Goal: Find specific page/section: Find specific page/section

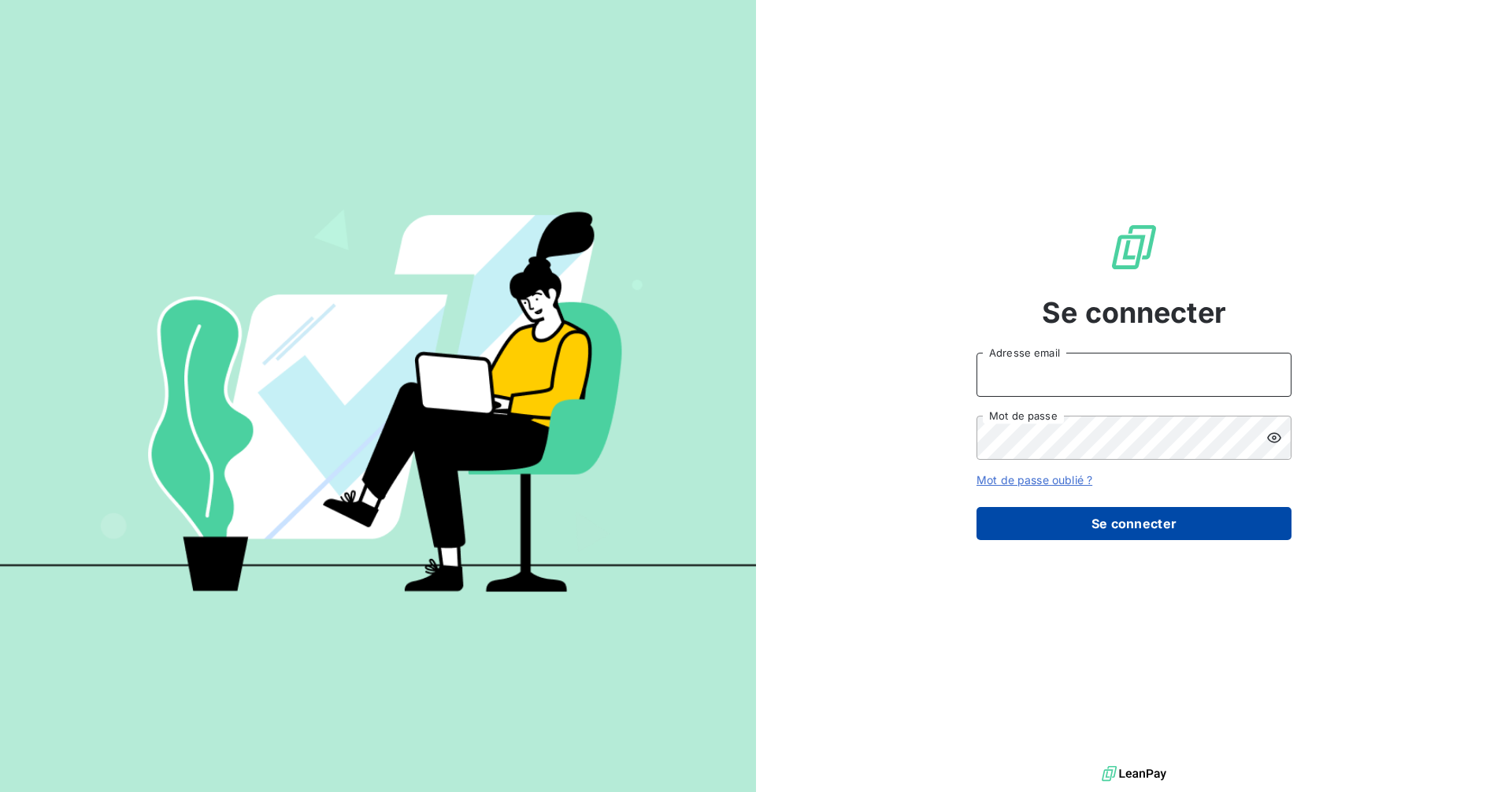
type input "[PERSON_NAME][EMAIL_ADDRESS][DOMAIN_NAME]"
click at [1154, 521] on button "Se connecter" at bounding box center [1134, 523] width 315 height 33
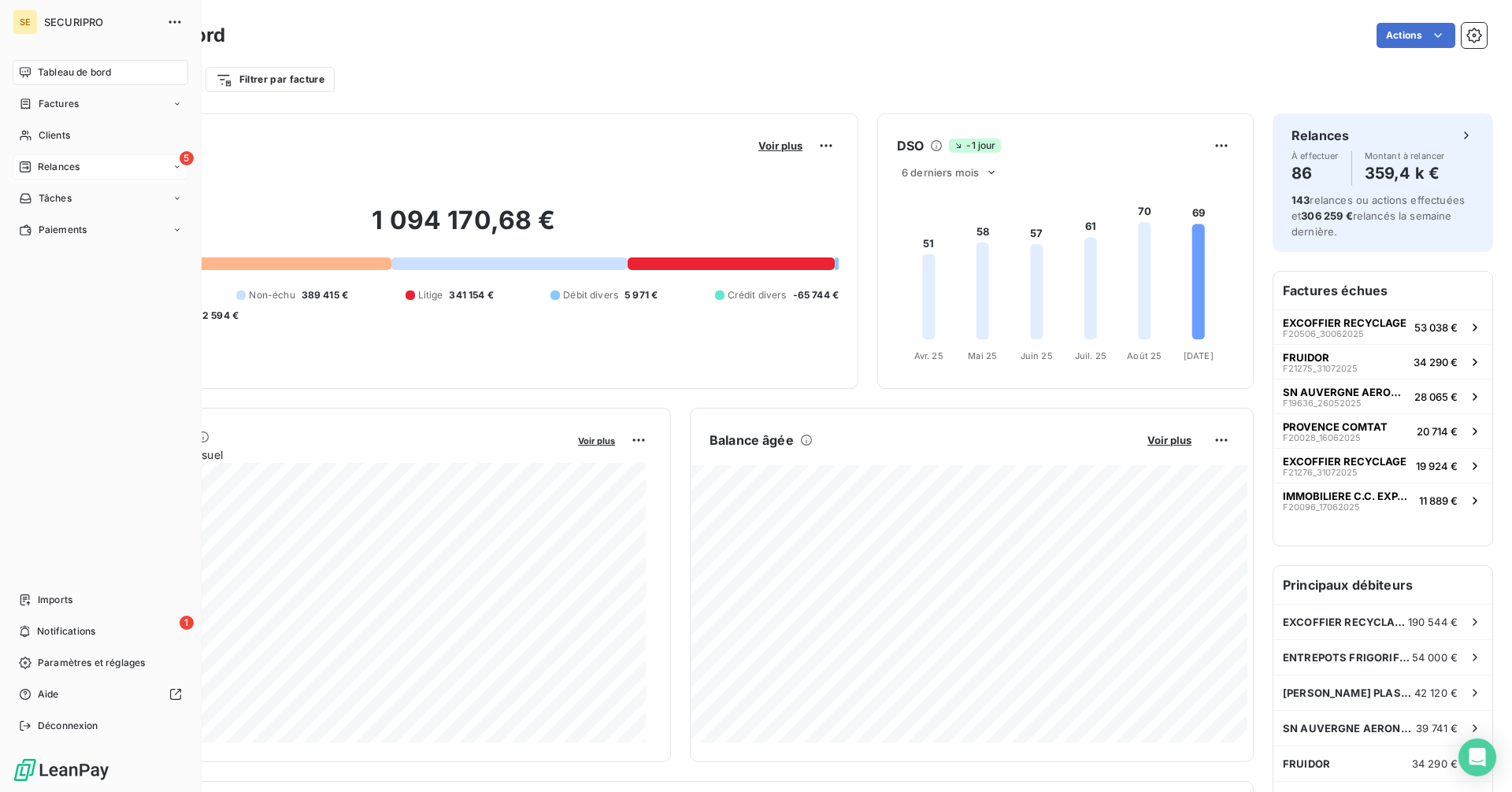
click at [42, 171] on span "Relances" at bounding box center [59, 167] width 42 height 14
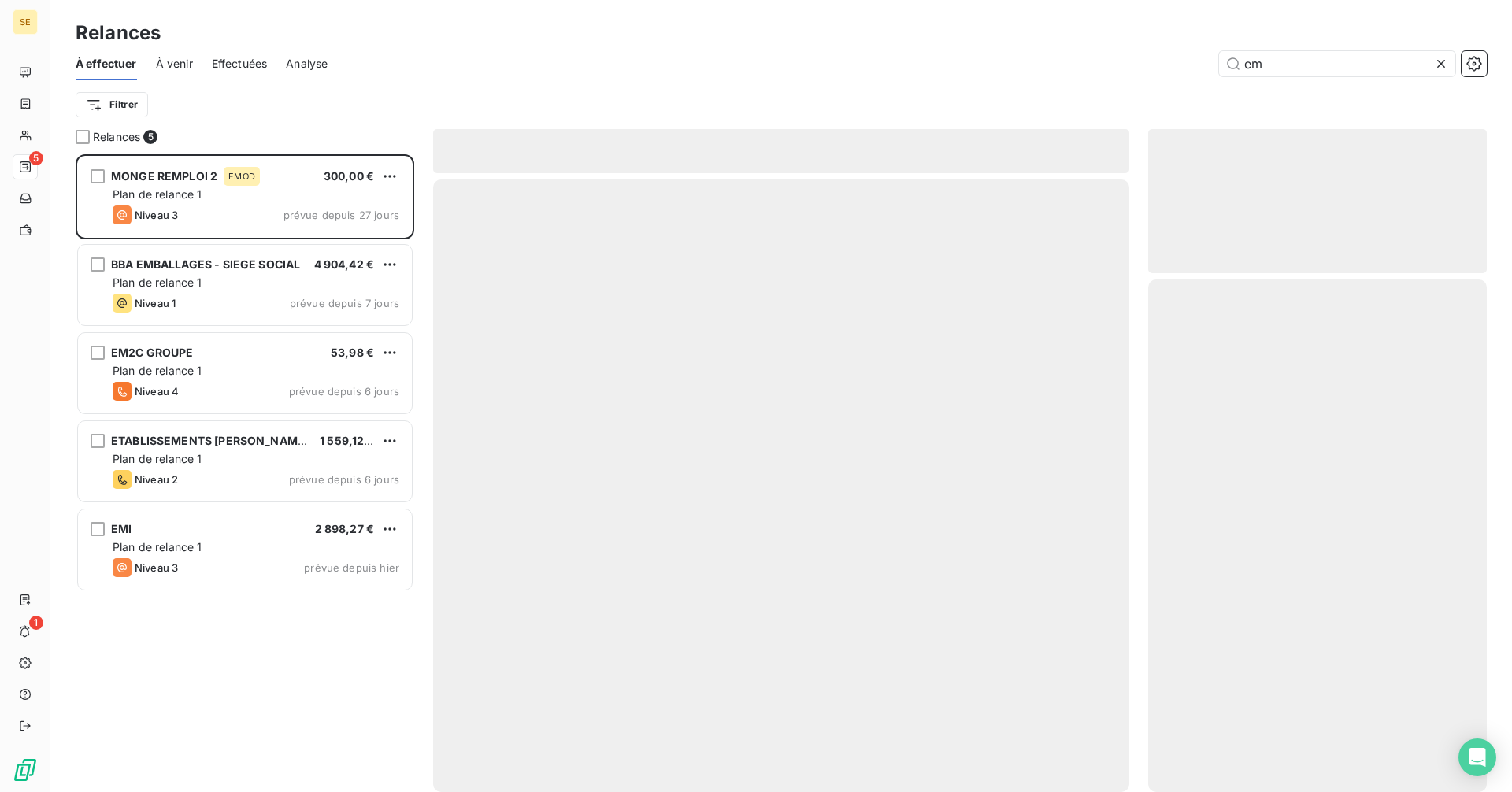
scroll to position [626, 327]
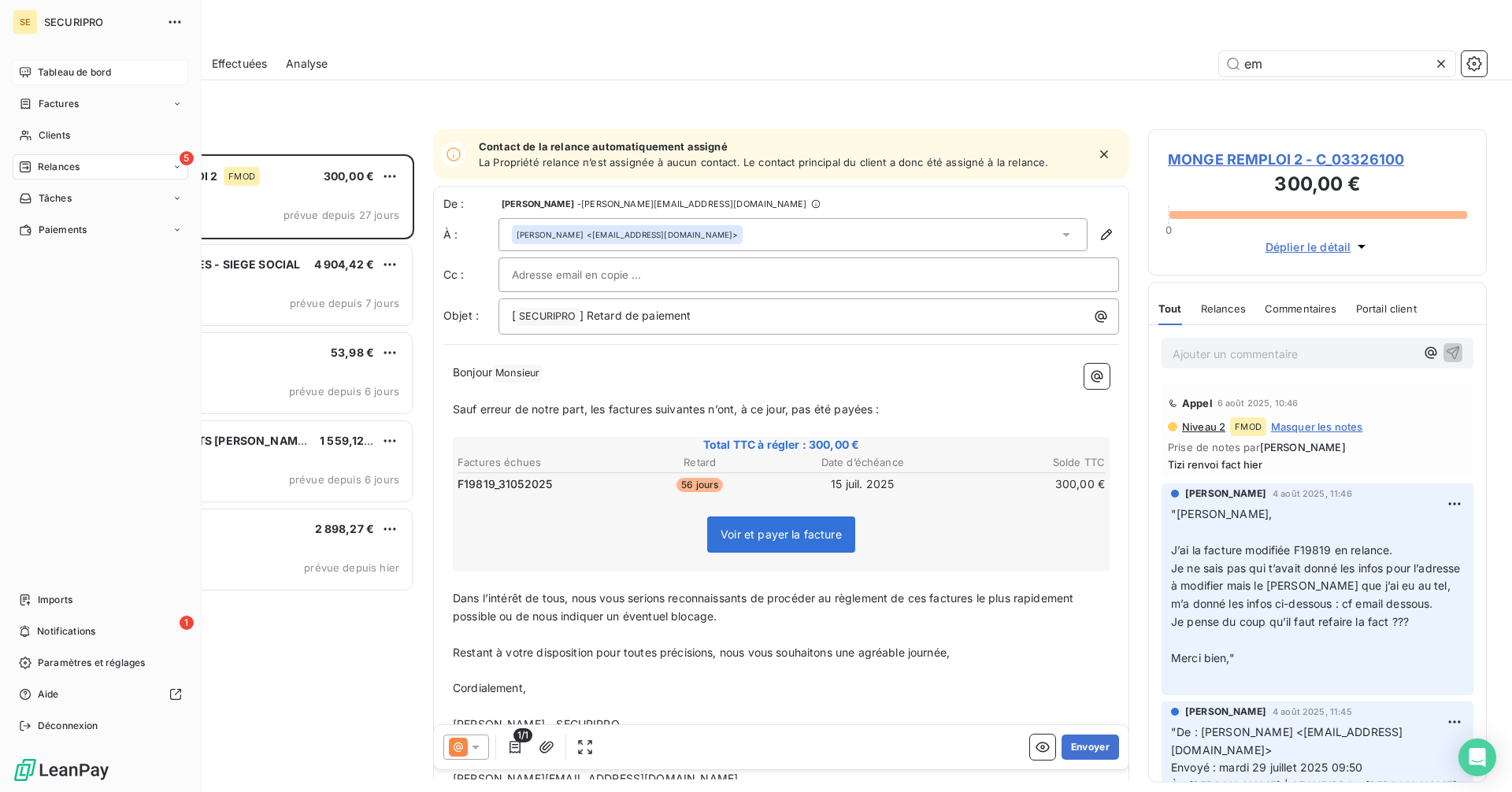
click at [28, 72] on icon at bounding box center [24, 72] width 11 height 10
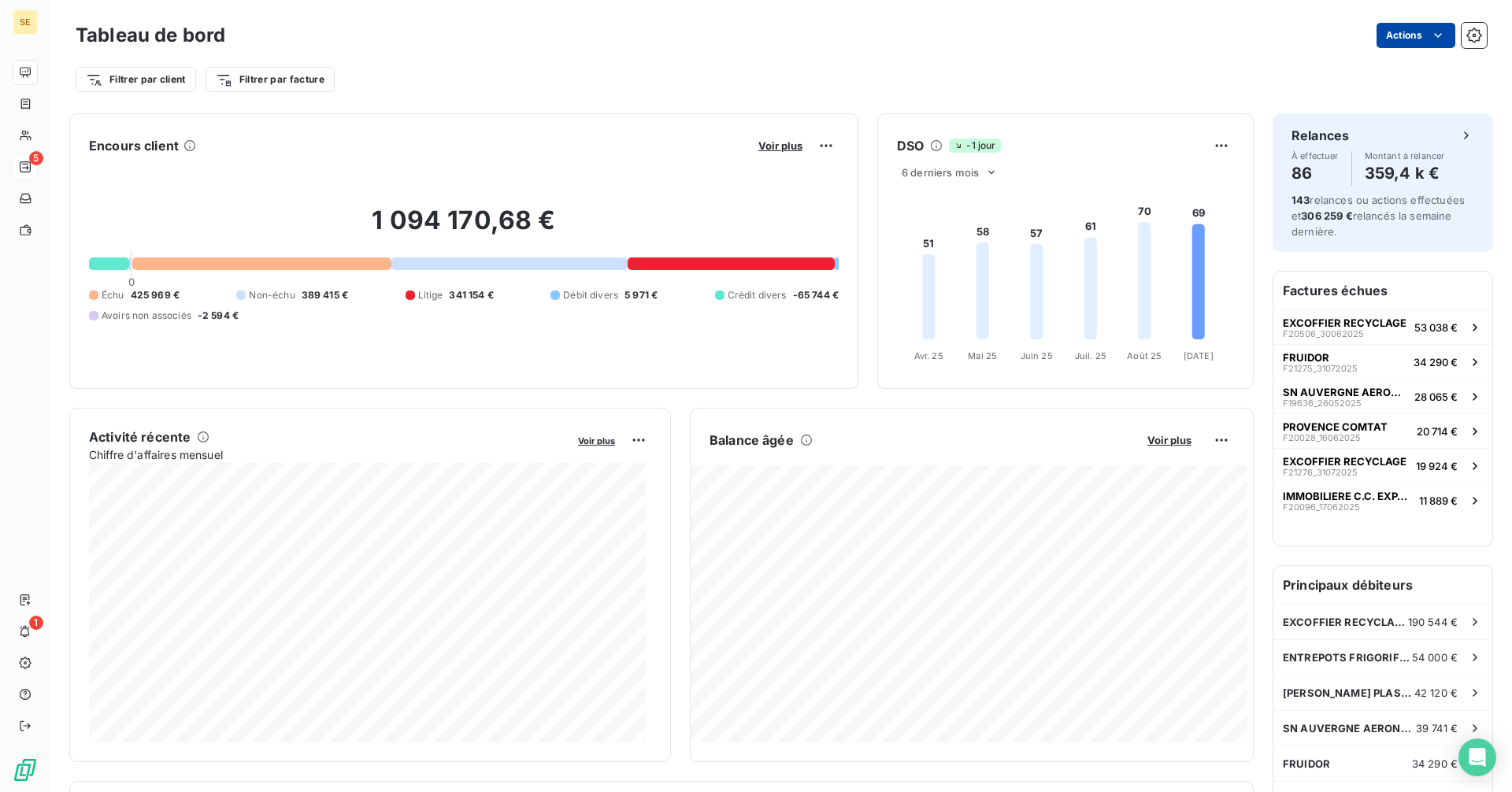
click at [1438, 36] on html "SE 5 1 Tableau de bord Actions Filtrer par client Filtrer par facture Encours c…" at bounding box center [756, 396] width 1512 height 792
click at [968, 84] on html "SE 5 1 Tableau de bord Actions Exporter le tableau de bord Filtrer par client F…" at bounding box center [756, 396] width 1512 height 792
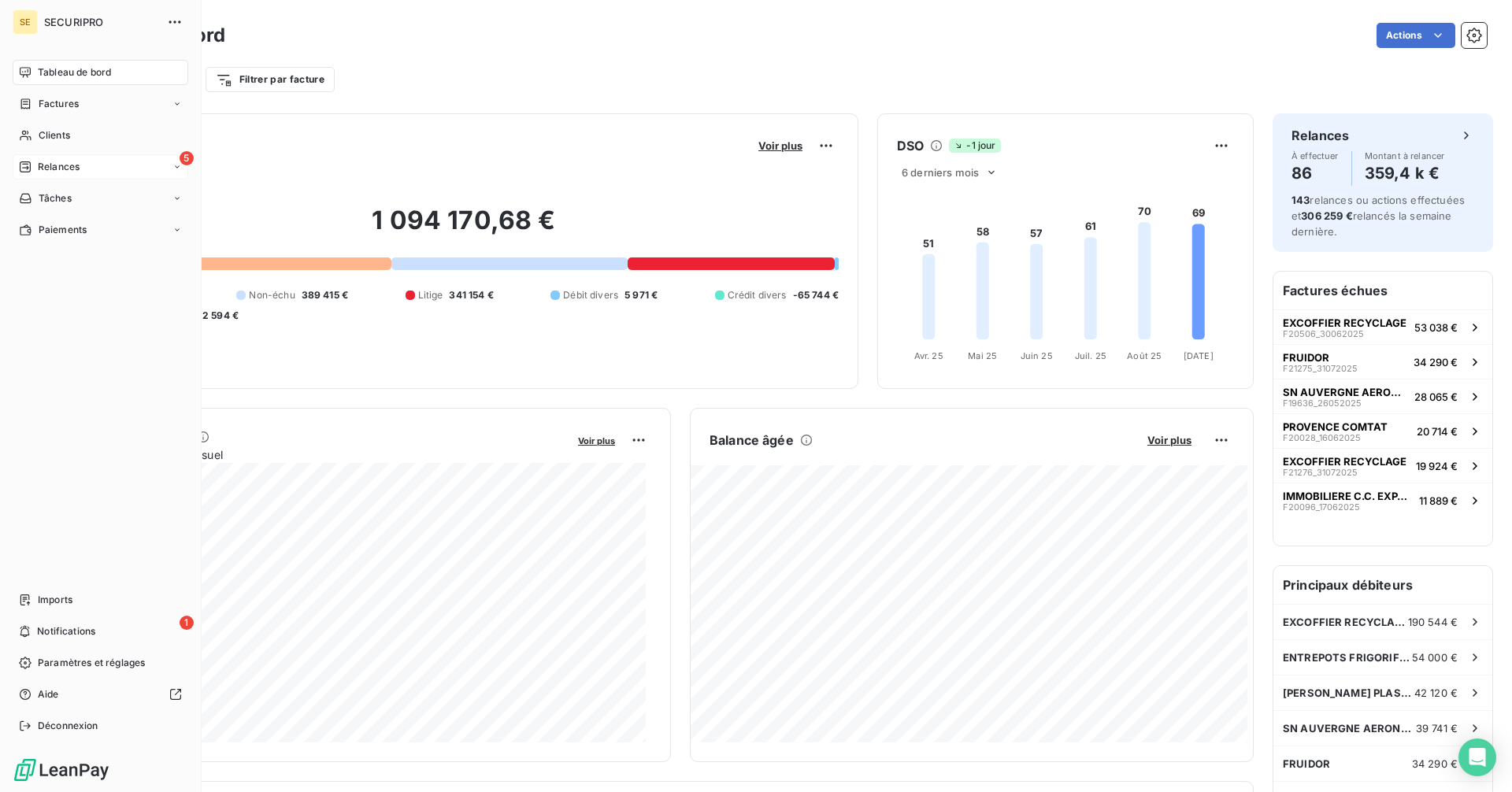
click at [35, 169] on div "Relances" at bounding box center [49, 167] width 61 height 14
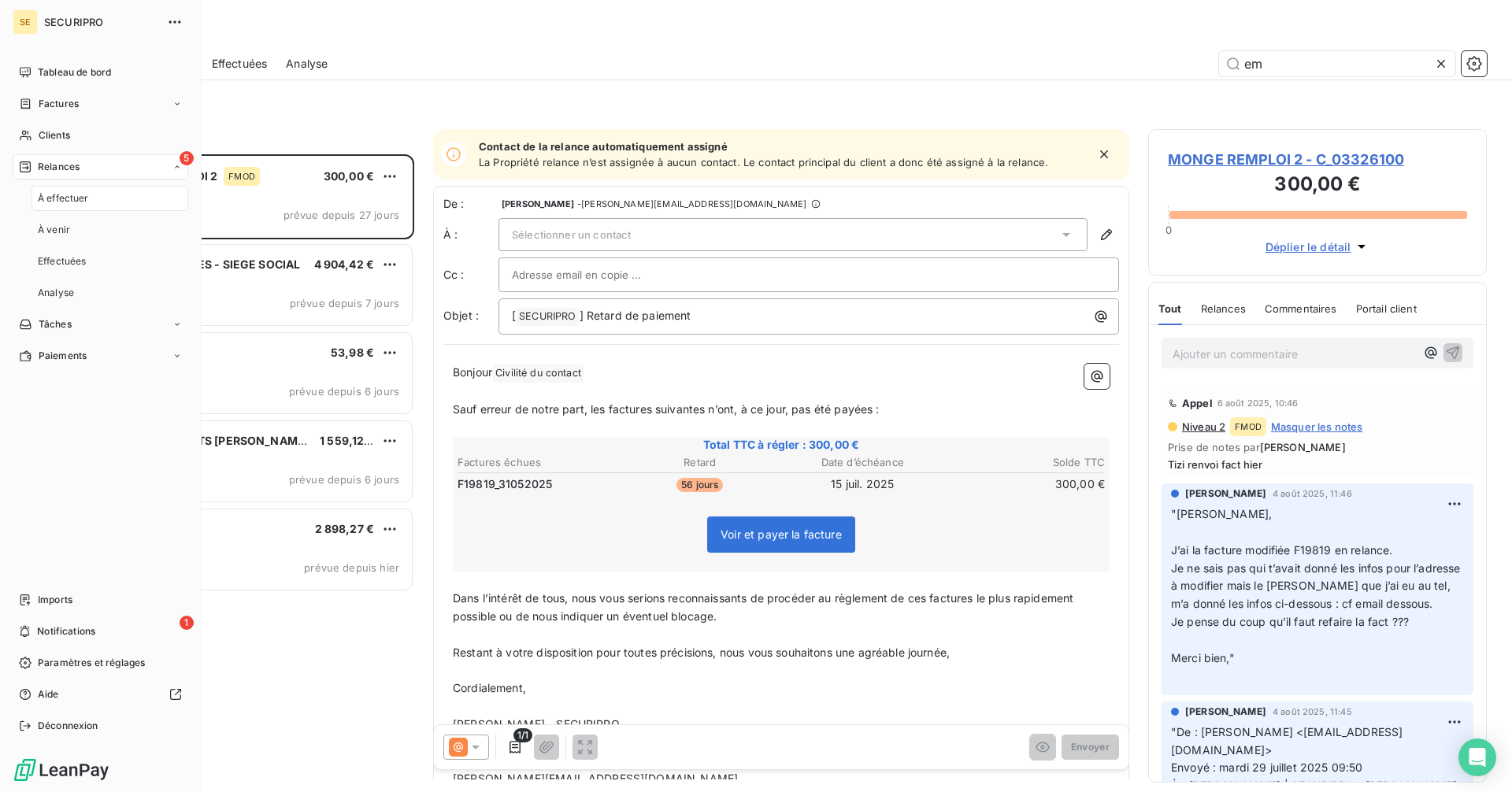
scroll to position [626, 327]
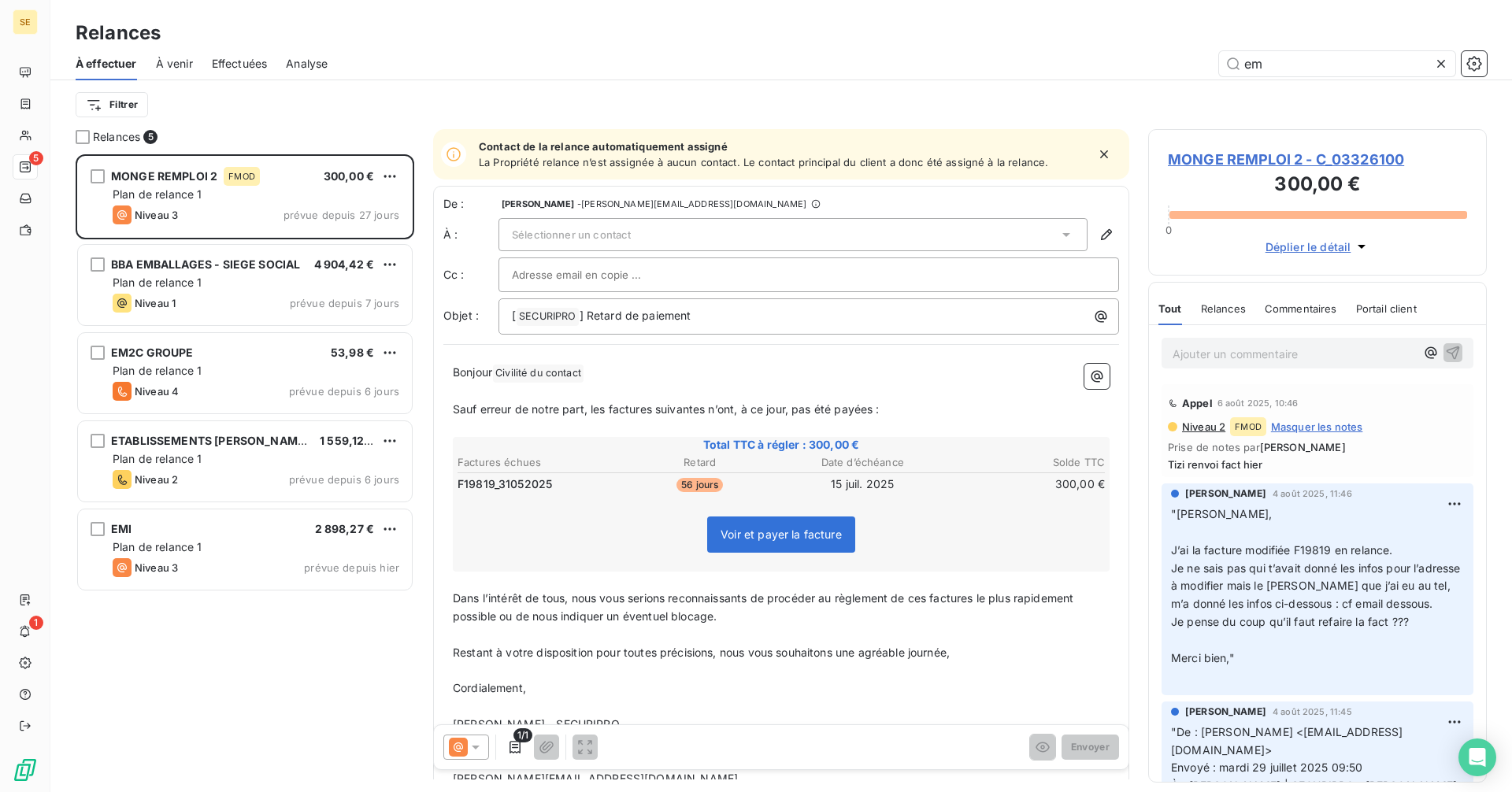
click at [1440, 61] on icon at bounding box center [1440, 63] width 16 height 16
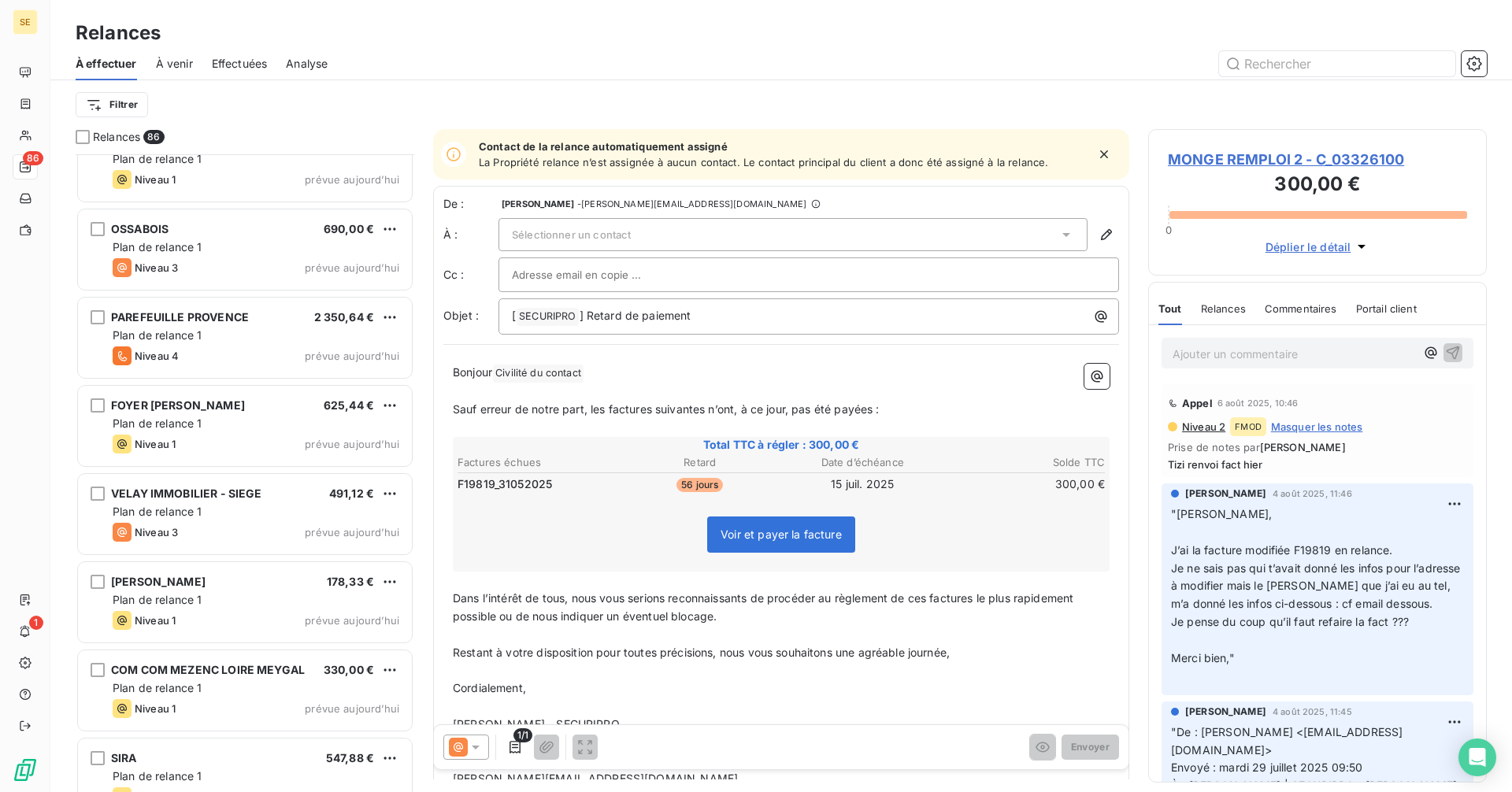
scroll to position [6944, 0]
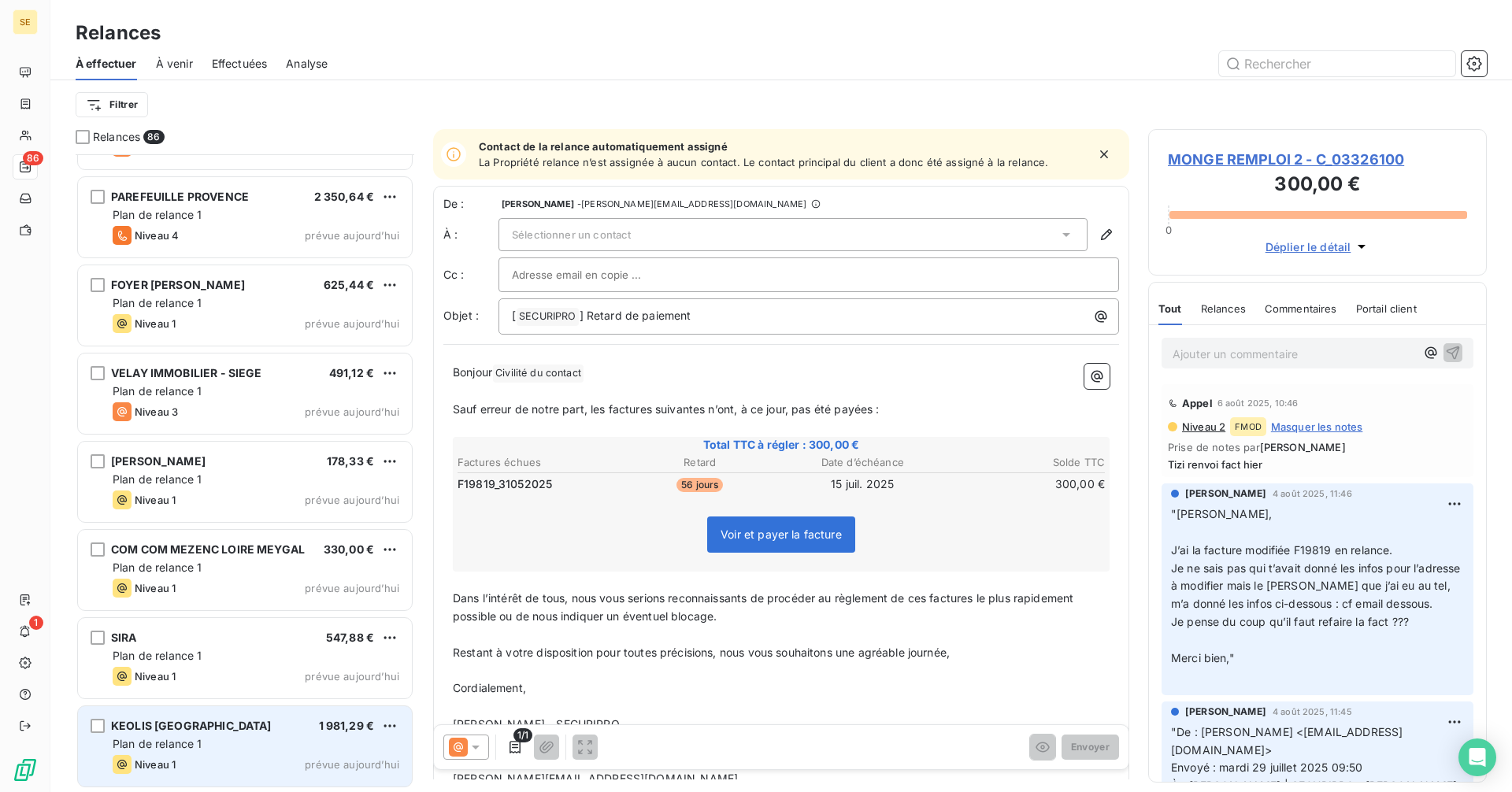
click at [197, 747] on span "Plan de relance 1" at bounding box center [158, 743] width 89 height 13
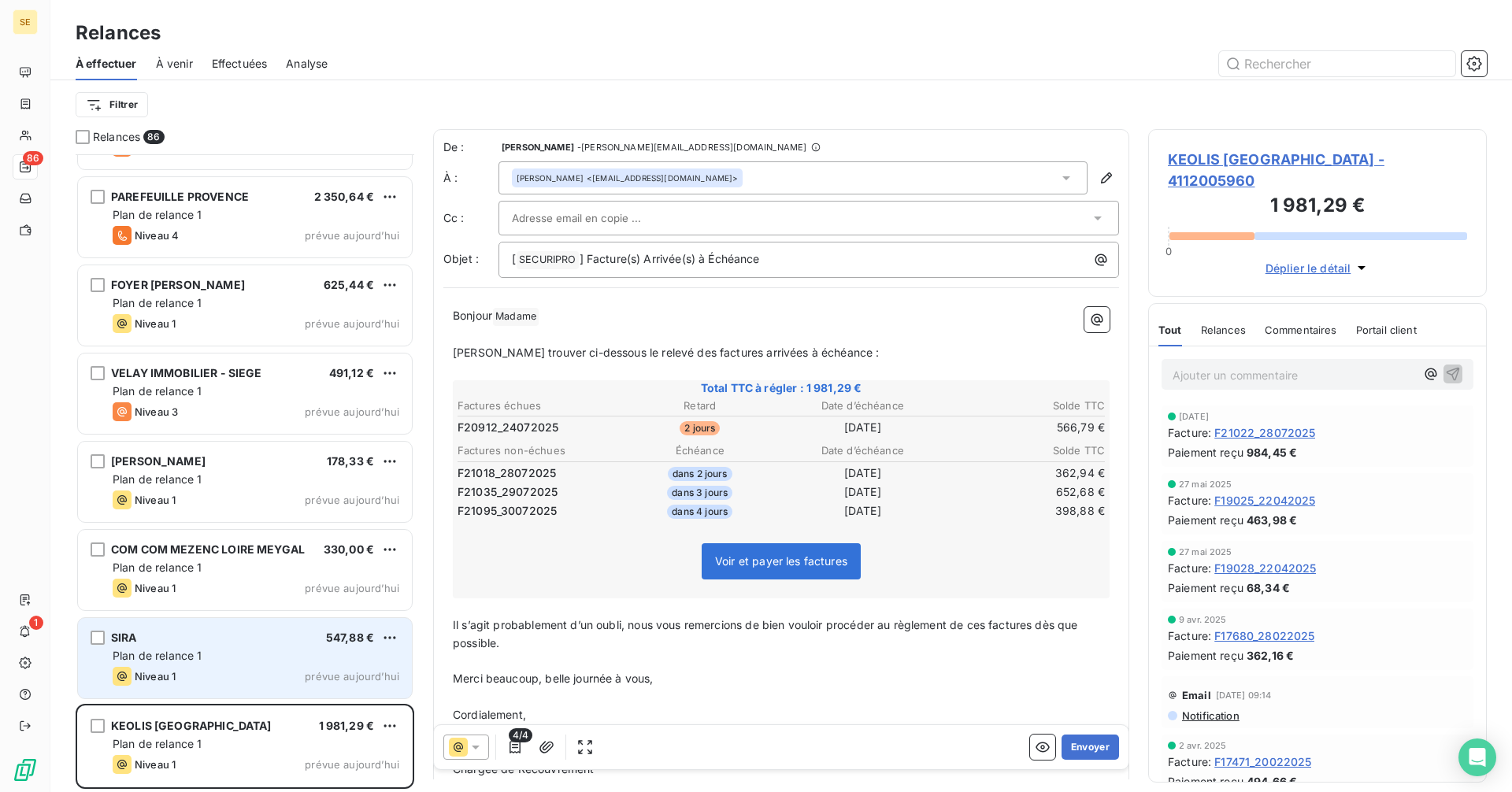
click at [260, 671] on div "Niveau 1 prévue aujourd’hui" at bounding box center [256, 676] width 287 height 19
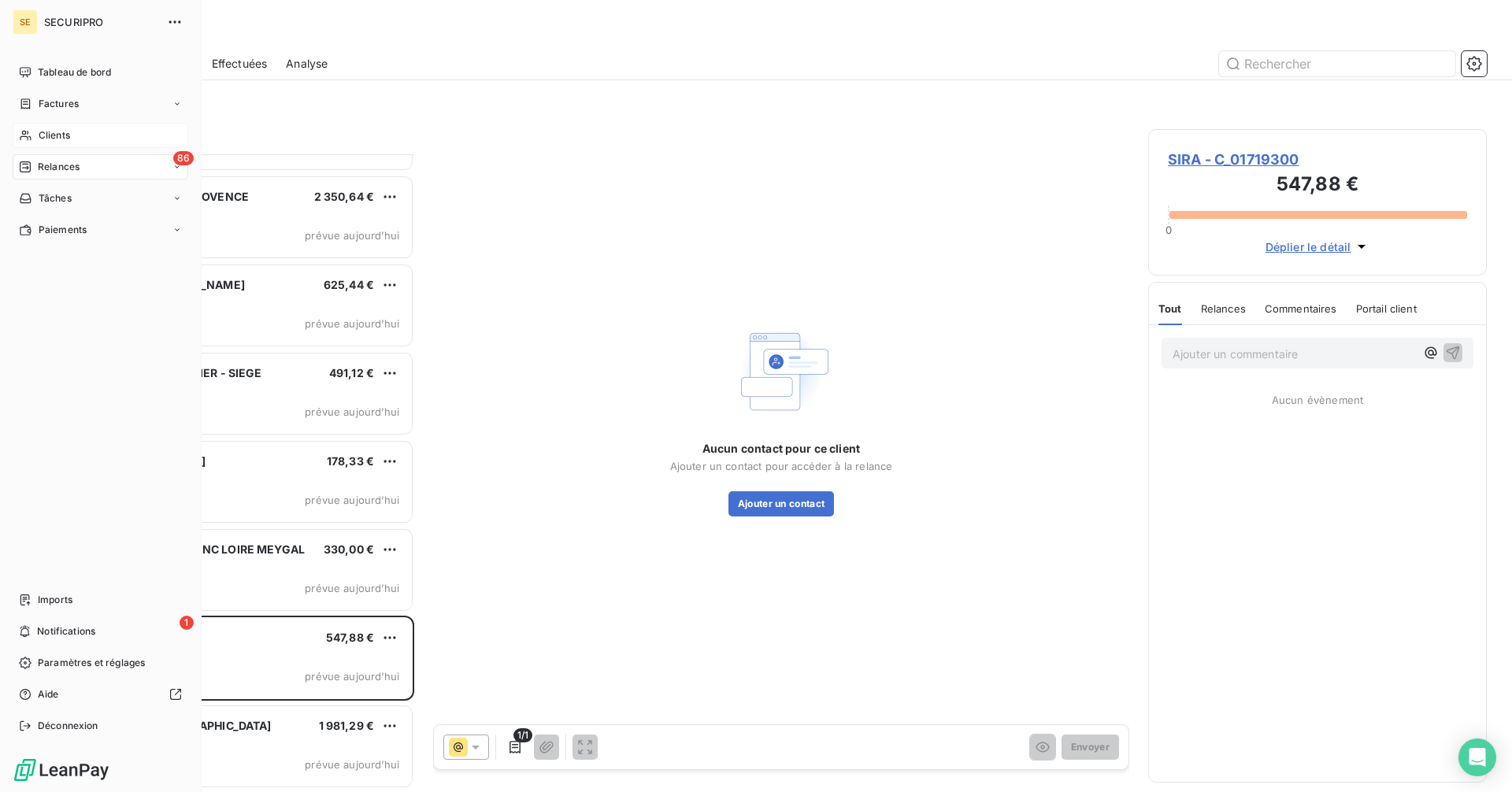
click at [37, 128] on div "Clients" at bounding box center [100, 136] width 175 height 25
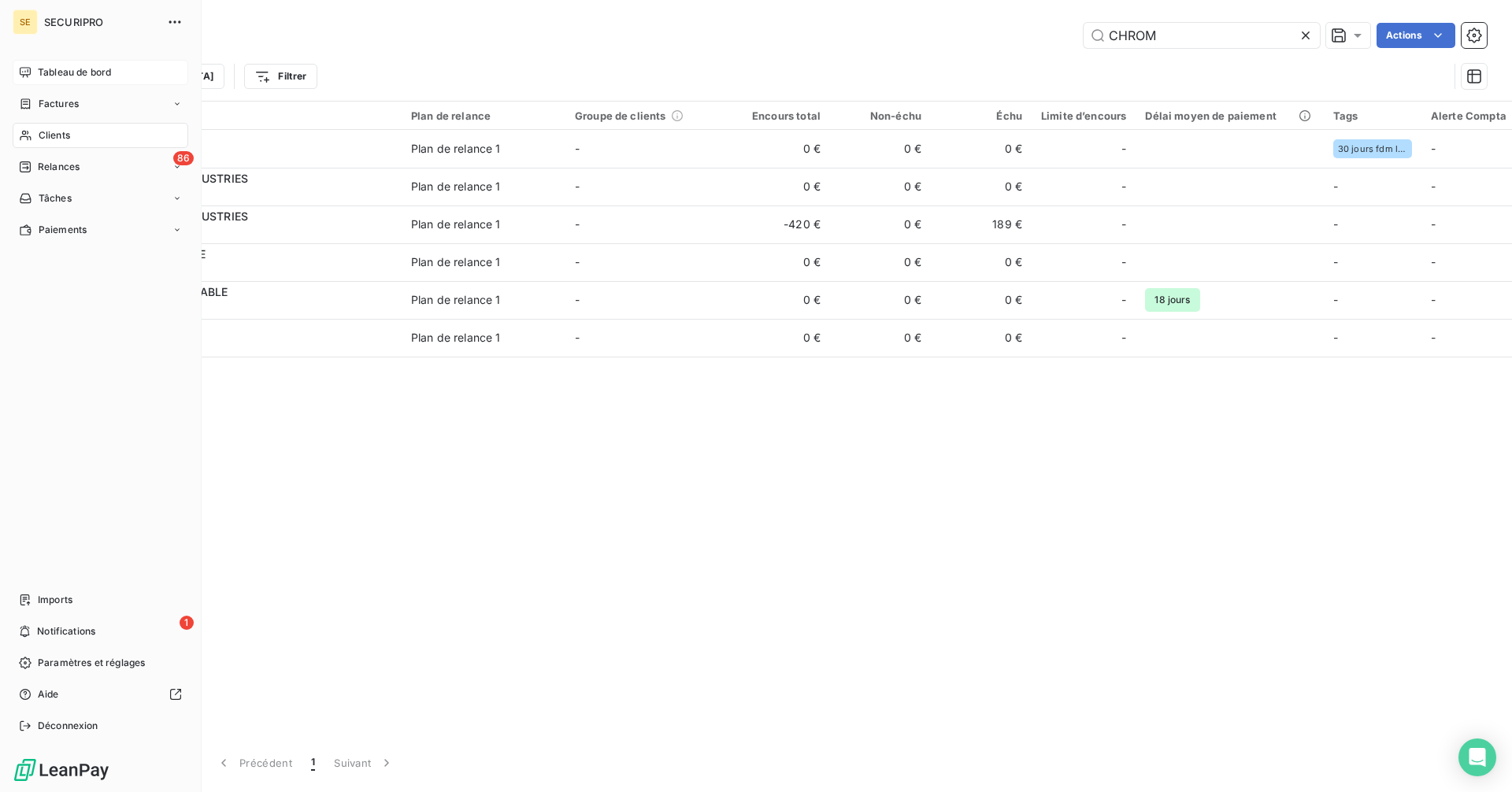
type input "CHROM"
click at [19, 64] on div "Tableau de bord" at bounding box center [100, 72] width 175 height 25
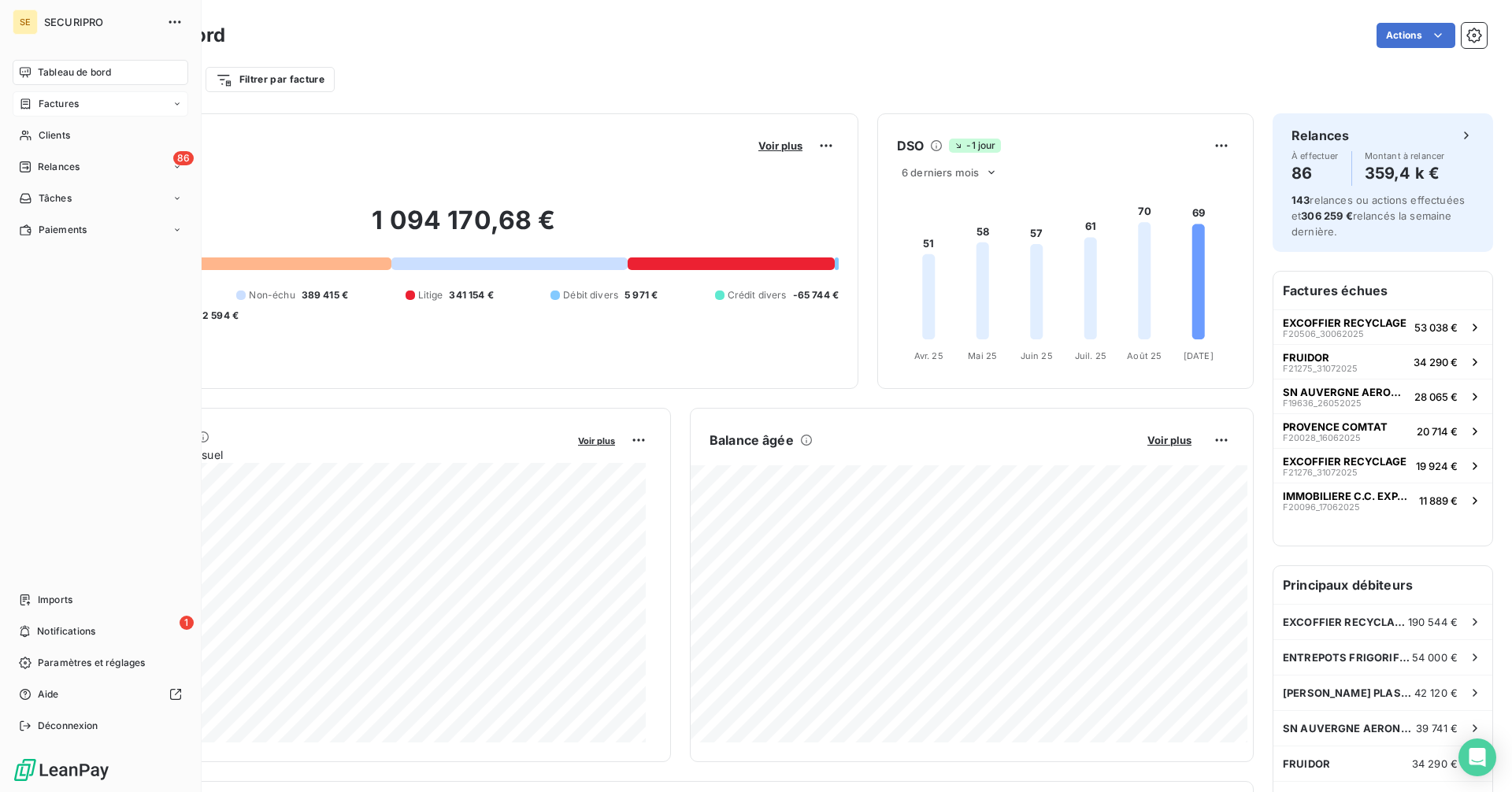
click at [33, 108] on div "Factures" at bounding box center [48, 104] width 60 height 14
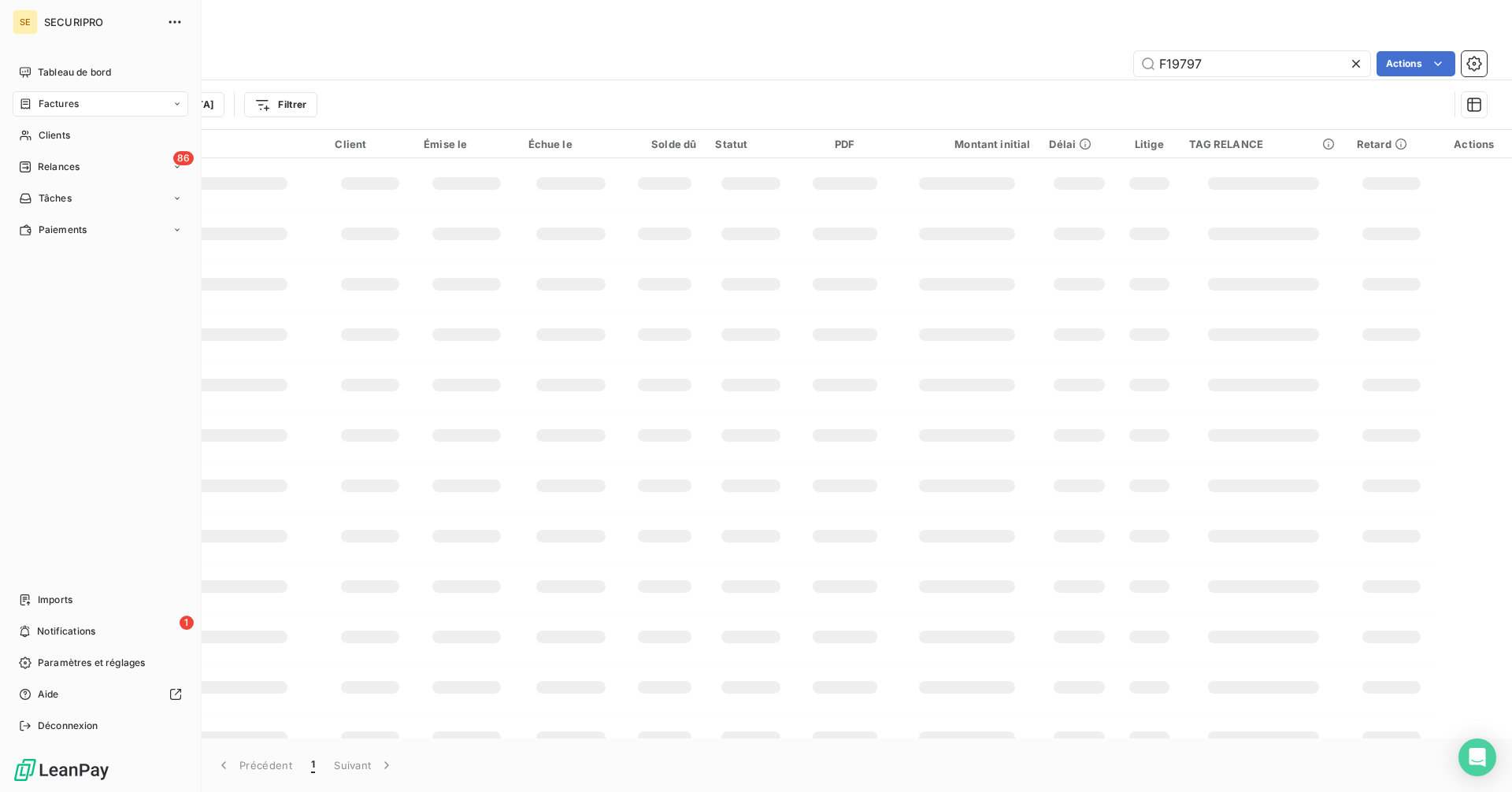
click at [29, 103] on icon at bounding box center [25, 104] width 13 height 13
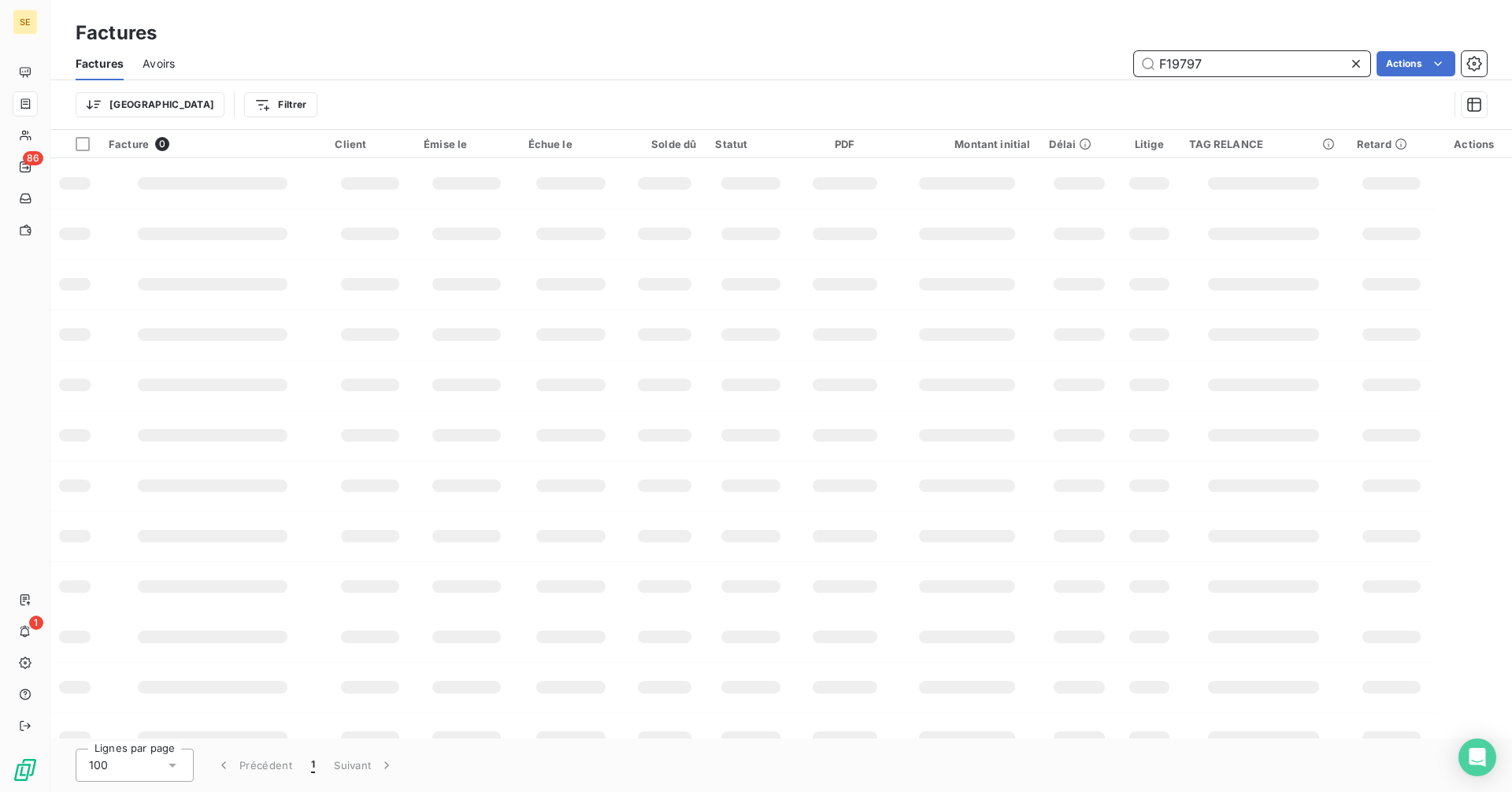
click at [1207, 61] on input "F19797" at bounding box center [1252, 64] width 236 height 25
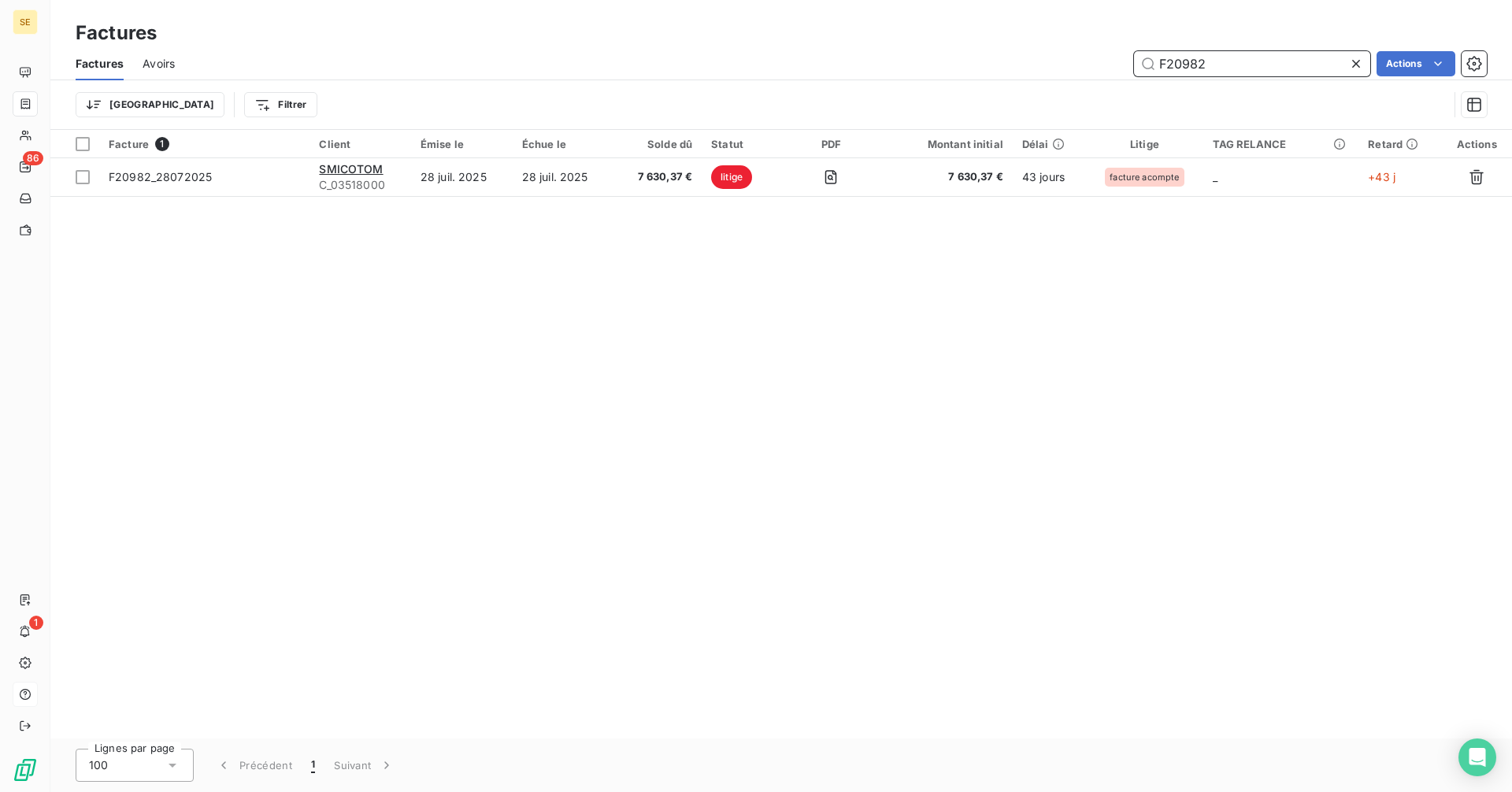
type input "F20982"
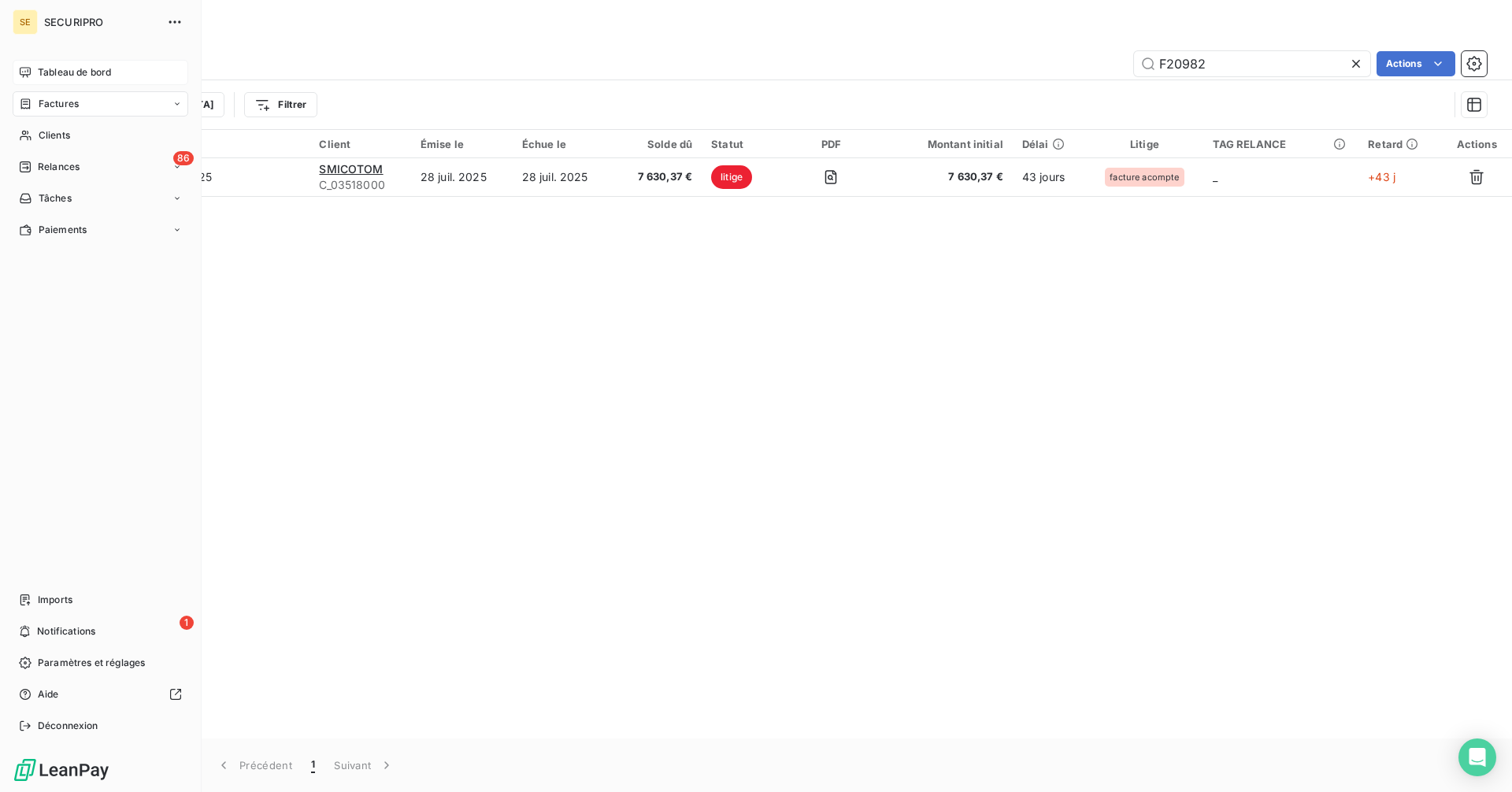
click at [35, 71] on div "Tableau de bord" at bounding box center [100, 72] width 175 height 25
